Goal: Task Accomplishment & Management: Manage account settings

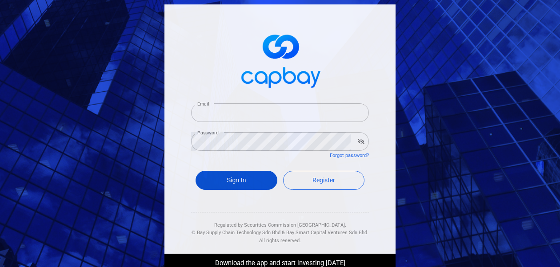
type input "[EMAIL_ADDRESS][DOMAIN_NAME]"
click at [224, 181] on button "Sign In" at bounding box center [237, 180] width 82 height 19
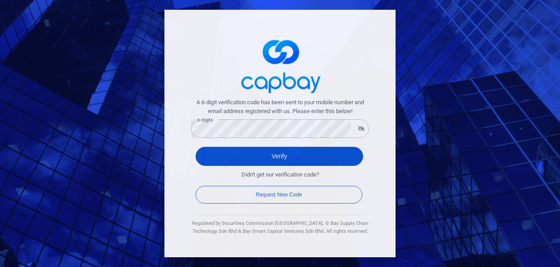
click at [218, 159] on button "Verify" at bounding box center [280, 156] width 168 height 19
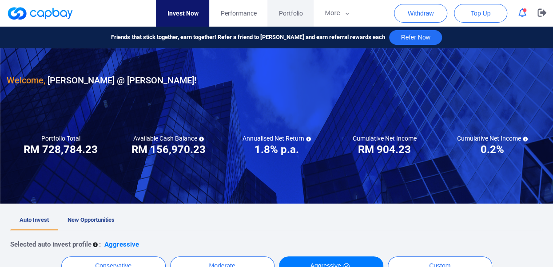
click at [287, 14] on span "Portfolio" at bounding box center [291, 13] width 24 height 10
click at [541, 13] on icon "button" at bounding box center [542, 13] width 9 height 8
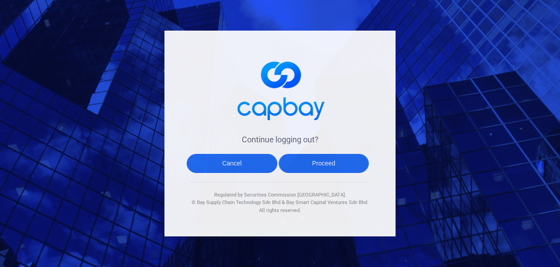
click at [325, 166] on button "Proceed" at bounding box center [324, 163] width 91 height 19
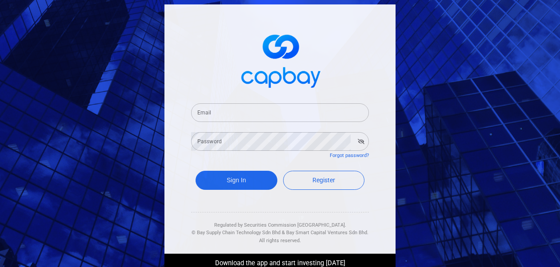
type input "[EMAIL_ADDRESS][DOMAIN_NAME]"
